Goal: Task Accomplishment & Management: Manage account settings

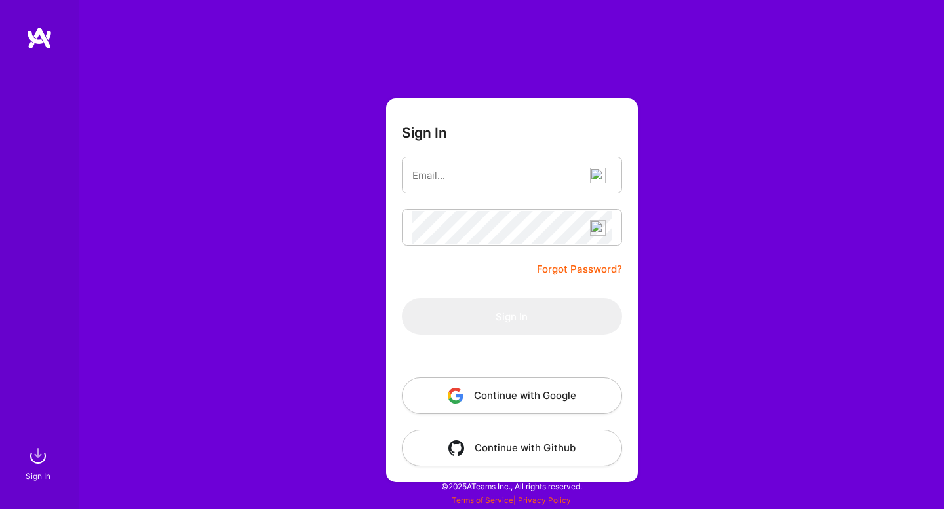
click at [473, 394] on button "Continue with Google" at bounding box center [512, 395] width 220 height 37
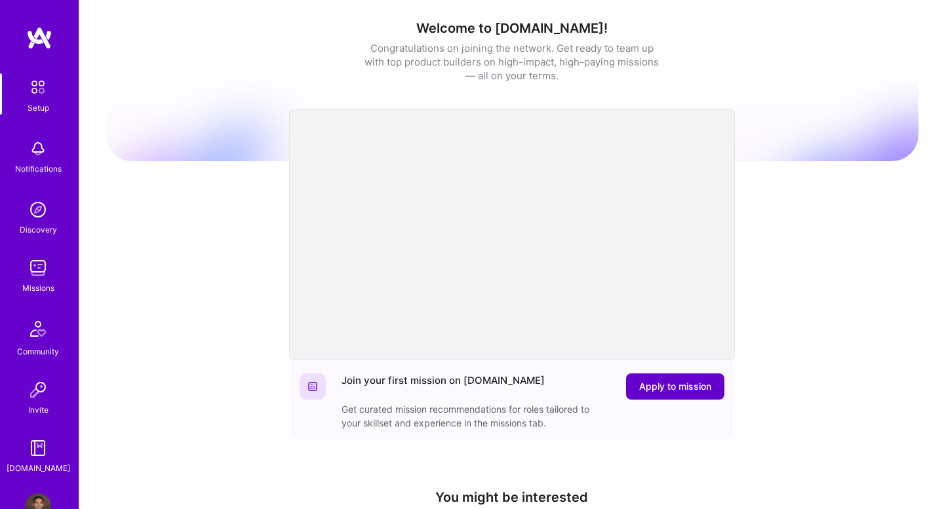
click at [647, 394] on button "Apply to mission" at bounding box center [675, 386] width 98 height 26
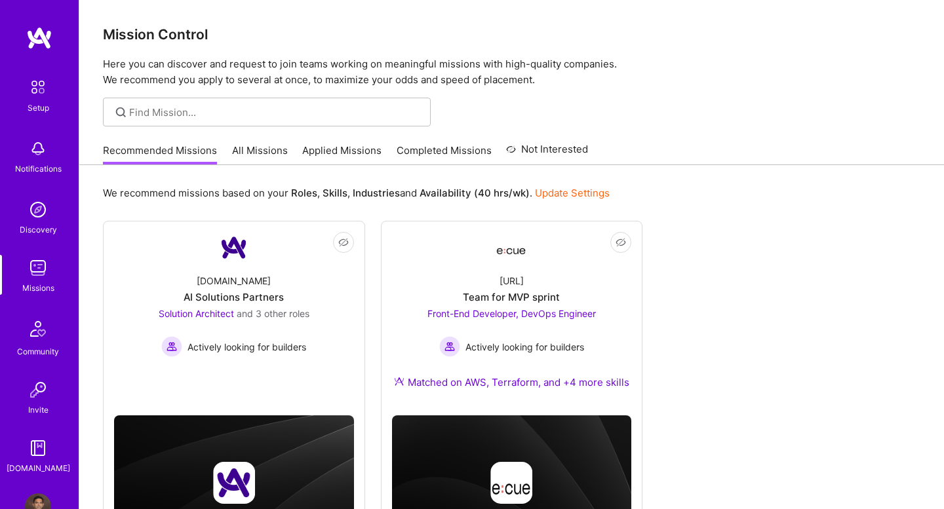
scroll to position [84, 0]
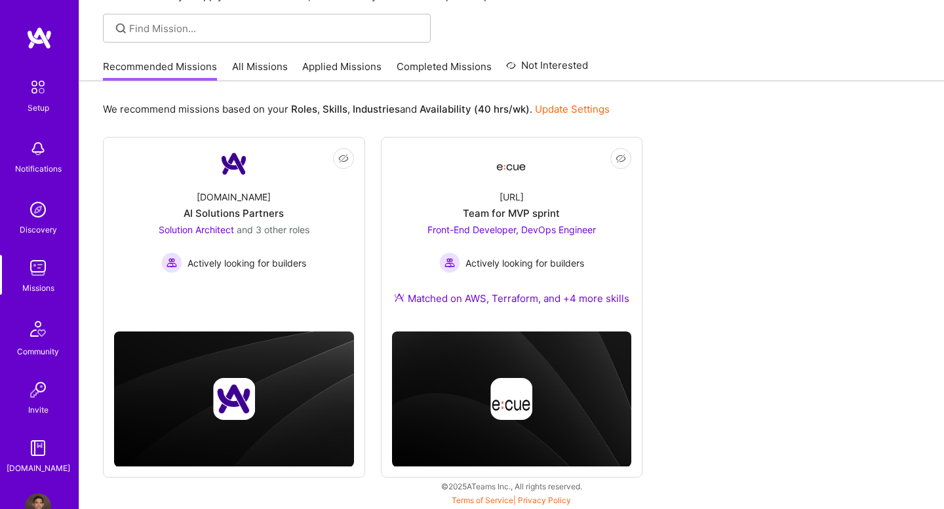
click at [583, 109] on link "Update Settings" at bounding box center [572, 109] width 75 height 12
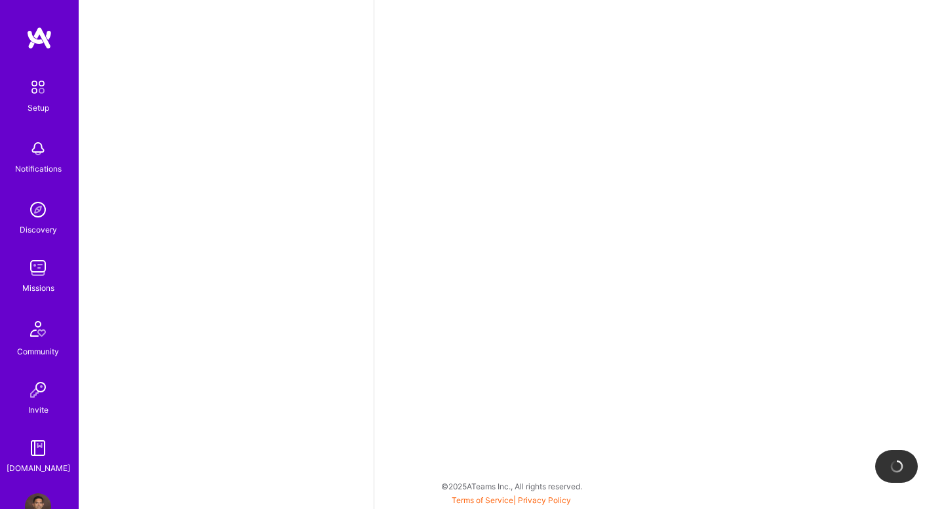
select select "US"
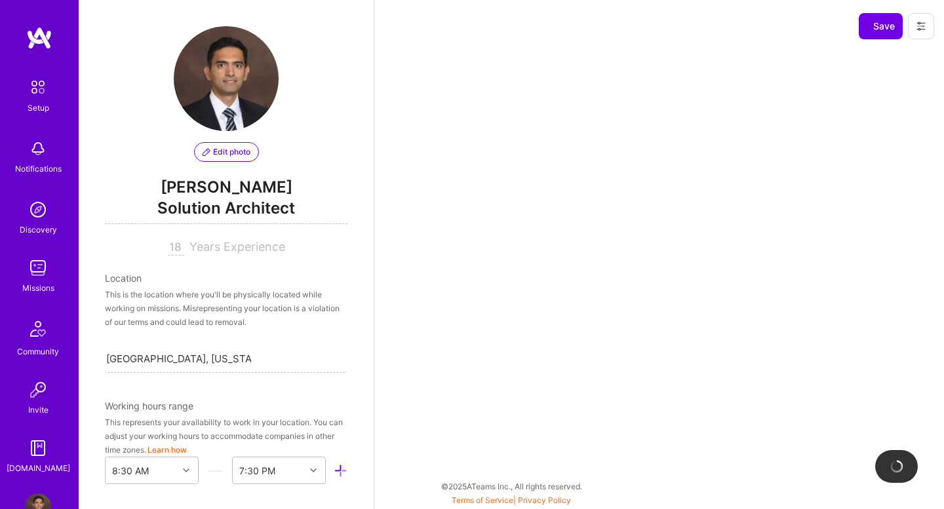
scroll to position [512, 0]
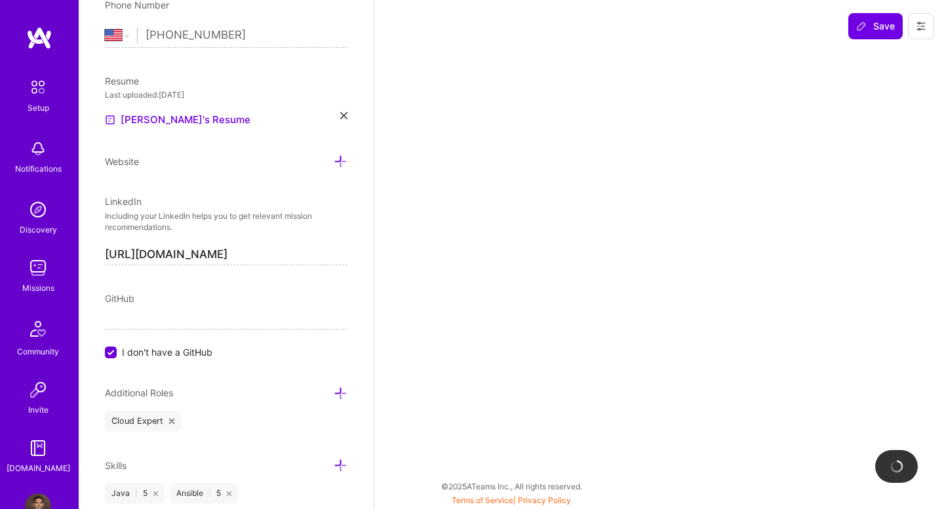
select select "Right Now"
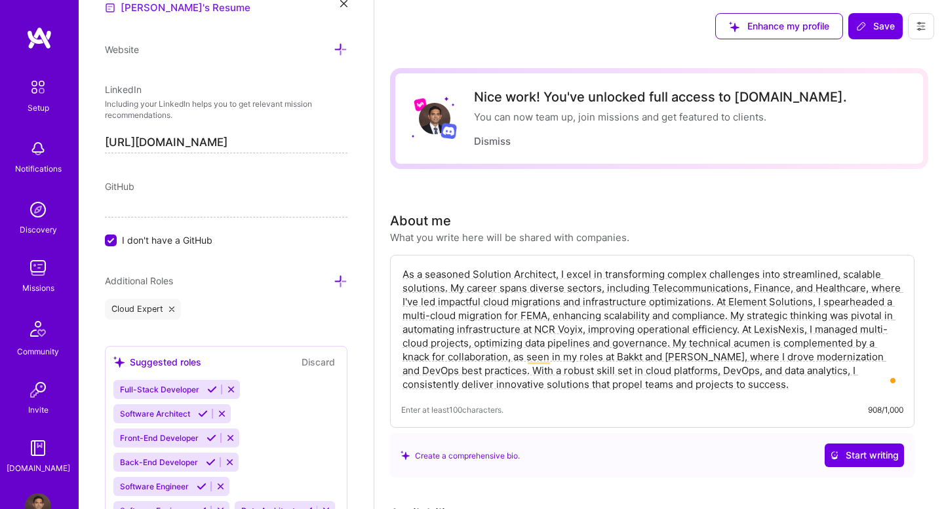
scroll to position [685, 0]
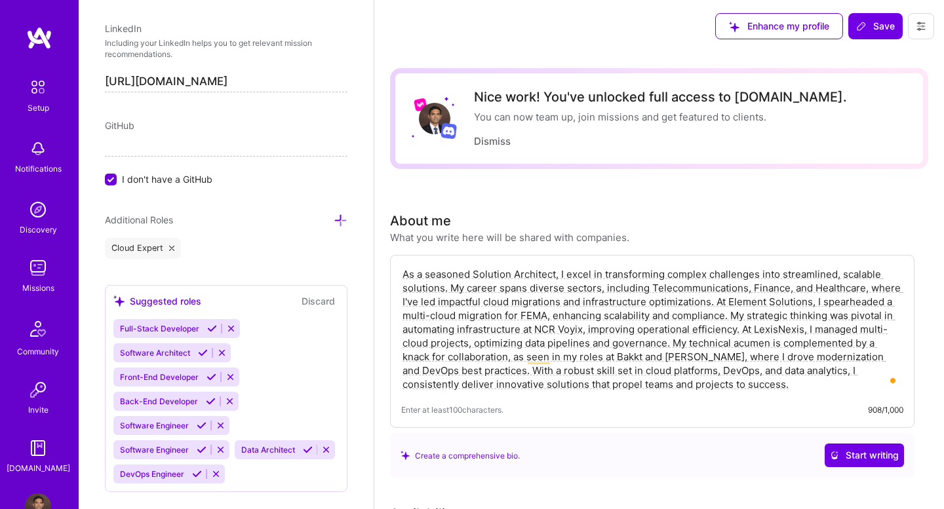
click at [109, 181] on input "I don't have a GitHub" at bounding box center [112, 180] width 12 height 12
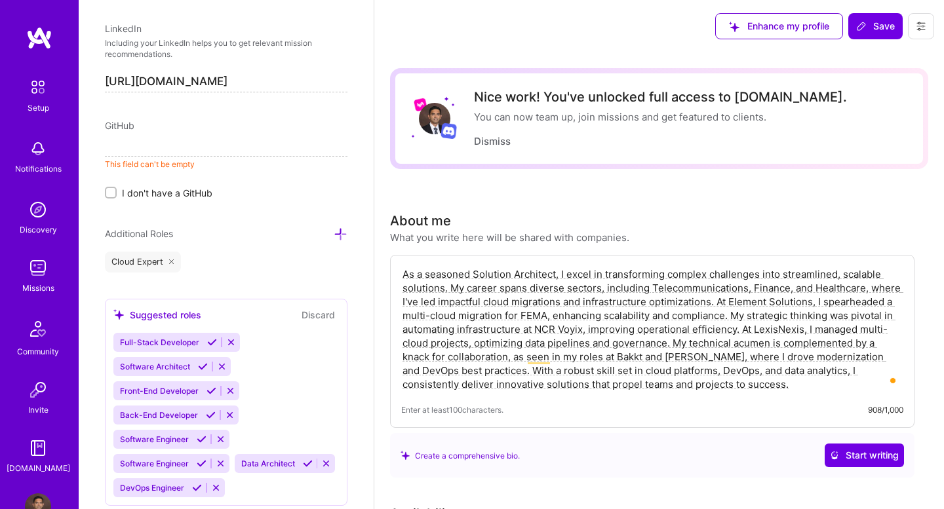
paste input "[URL][DOMAIN_NAME]"
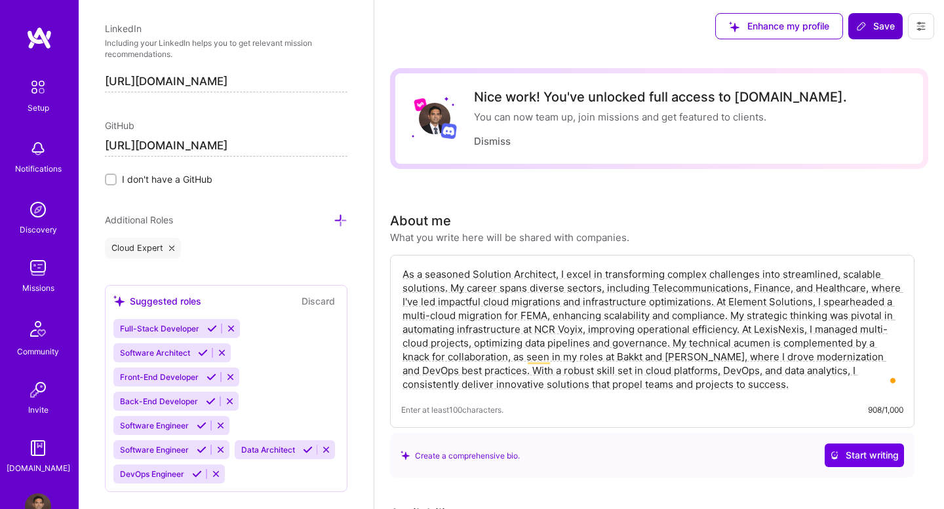
type input "[URL][DOMAIN_NAME]"
click at [874, 33] on button "Save" at bounding box center [875, 26] width 54 height 26
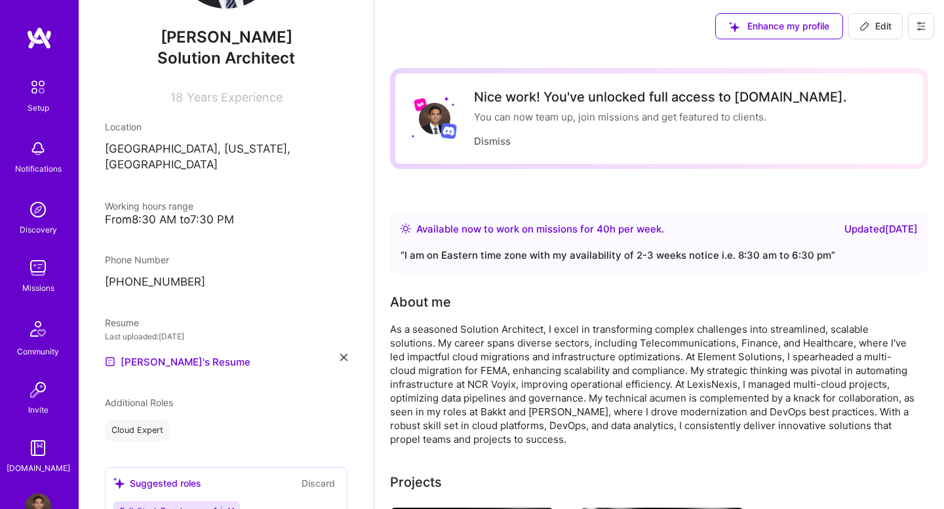
scroll to position [0, 0]
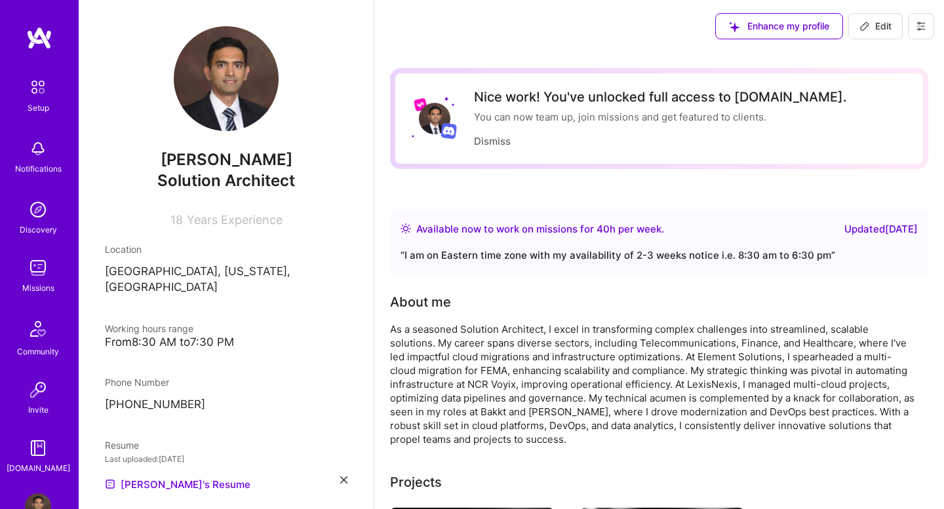
click at [799, 33] on button "Enhance my profile" at bounding box center [779, 26] width 128 height 26
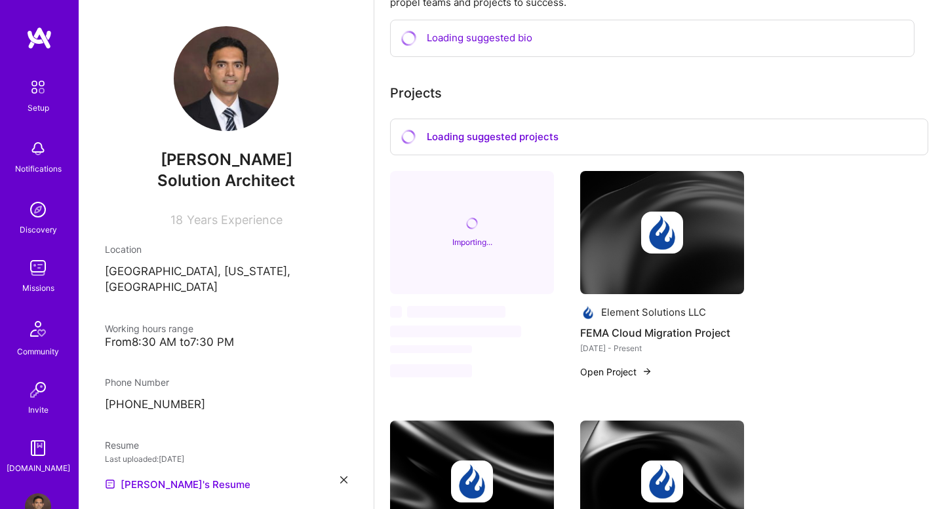
scroll to position [441, 0]
